Goal: Go to known website: Access a specific website the user already knows

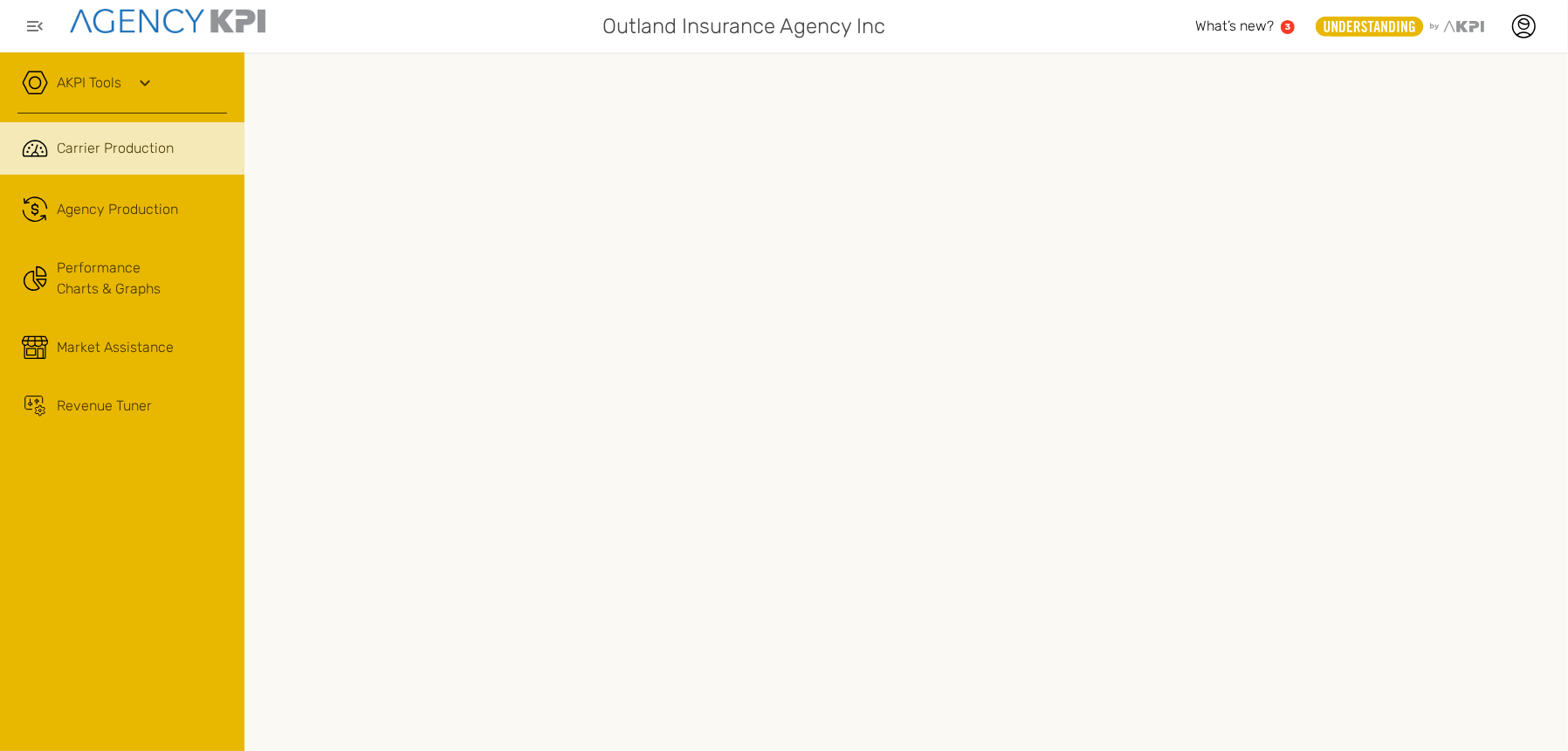
click at [1553, 571] on div at bounding box center [906, 402] width 1324 height 698
